Goal: Task Accomplishment & Management: Manage account settings

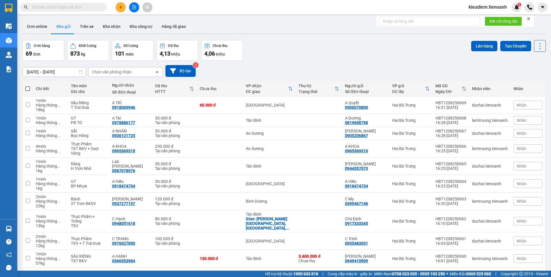
paste input "0344422383"
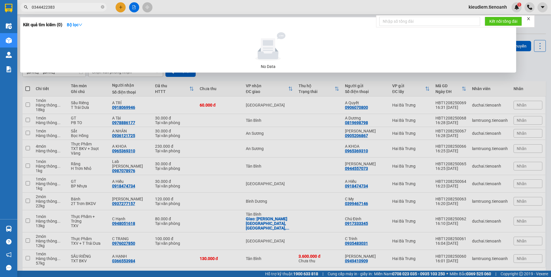
type input "0344422383"
click at [529, 20] on icon "close" at bounding box center [529, 19] width 4 height 4
click at [105, 7] on span "0344422383" at bounding box center [63, 7] width 86 height 9
click at [104, 7] on icon "close-circle" at bounding box center [102, 6] width 3 height 3
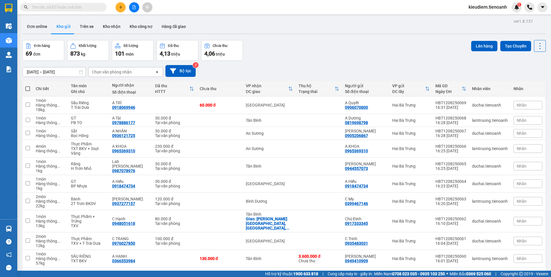
click at [492, 6] on span "kieudiem.tienoanh" at bounding box center [488, 6] width 48 height 7
click at [484, 18] on span "Đăng xuất" at bounding box center [490, 18] width 35 height 6
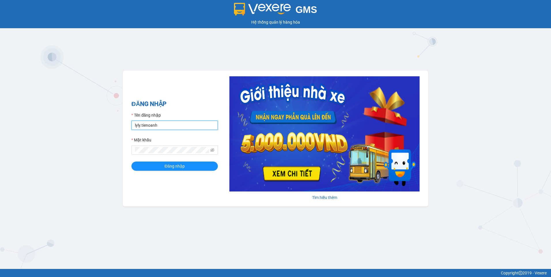
click at [165, 123] on input "lyly.tienoanh" at bounding box center [174, 125] width 86 height 9
type input "dieuhien.tienoanh"
click at [168, 169] on span "Đăng nhập" at bounding box center [175, 166] width 20 height 6
